Goal: Information Seeking & Learning: Check status

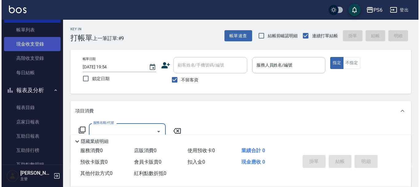
scroll to position [31, 0]
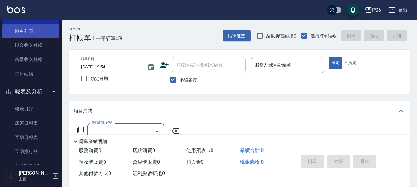
click at [27, 34] on link "帳單列表" at bounding box center [30, 31] width 57 height 14
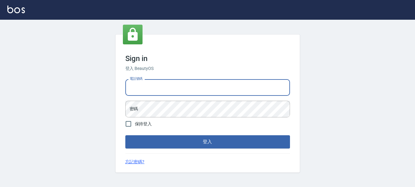
drag, startPoint x: 162, startPoint y: 82, endPoint x: 161, endPoint y: 86, distance: 4.0
click at [162, 82] on input "電話號碼" at bounding box center [207, 87] width 165 height 17
type input "0983811952"
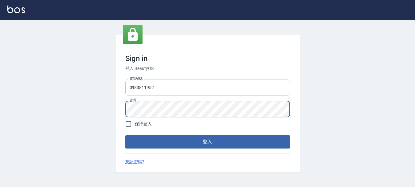
click at [125, 135] on button "登入" at bounding box center [207, 141] width 165 height 13
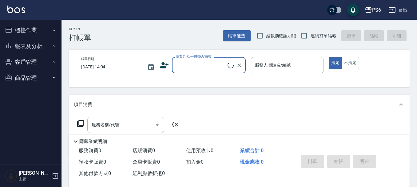
click at [30, 44] on button "報表及分析" at bounding box center [30, 46] width 57 height 16
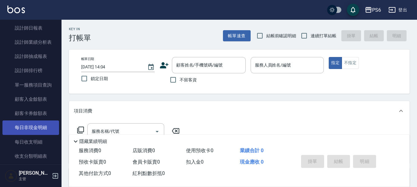
scroll to position [123, 0]
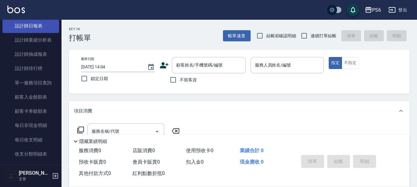
click at [38, 30] on link "設計師日報表" at bounding box center [30, 26] width 57 height 14
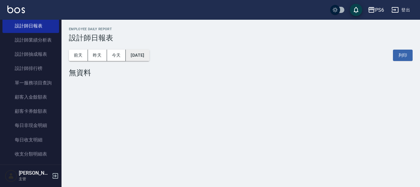
click at [148, 56] on button "2025/08/21" at bounding box center [137, 54] width 23 height 11
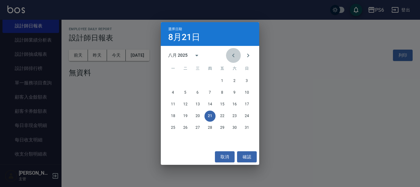
click at [235, 57] on icon "Previous month" at bounding box center [233, 55] width 7 height 7
click at [234, 57] on icon "Previous month" at bounding box center [233, 55] width 7 height 7
click at [183, 116] on button "20" at bounding box center [185, 115] width 11 height 11
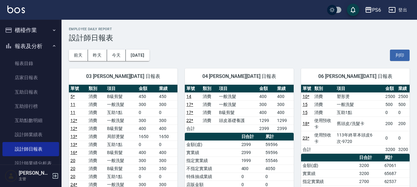
click at [31, 35] on button "櫃檯作業" at bounding box center [30, 30] width 57 height 16
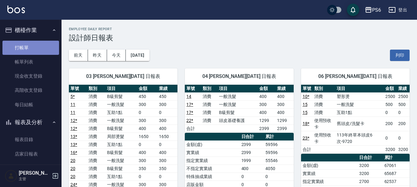
click at [33, 44] on link "打帳單" at bounding box center [30, 48] width 57 height 14
